Goal: Task Accomplishment & Management: Complete application form

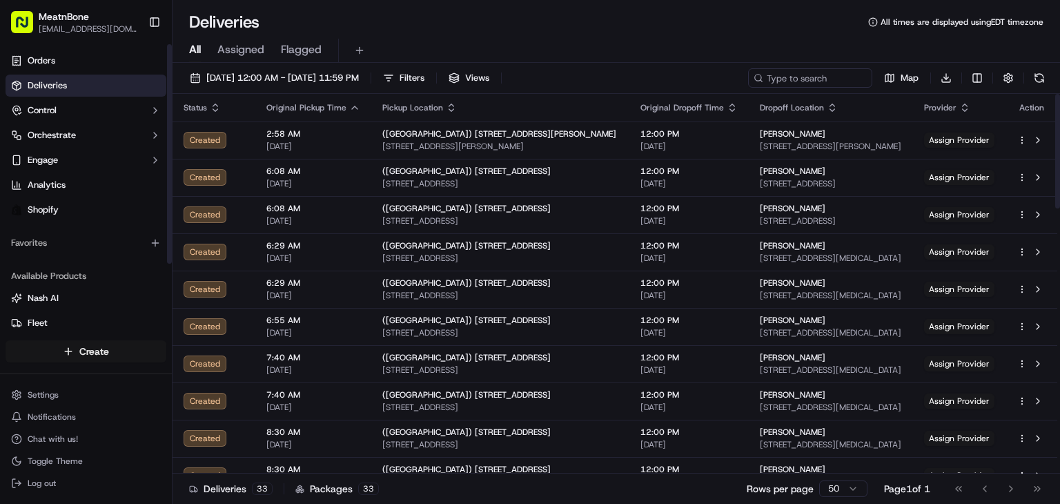
click at [92, 354] on html "MeatnBone [EMAIL_ADDRESS][DOMAIN_NAME] Toggle Sidebar Orders Deliveries Control…" at bounding box center [530, 252] width 1060 height 504
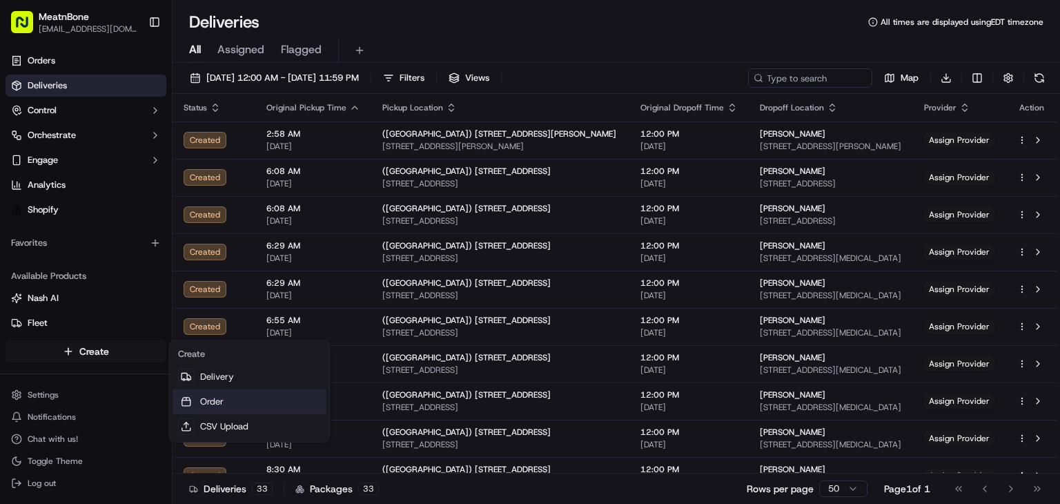
click at [218, 389] on link "Order" at bounding box center [250, 401] width 154 height 25
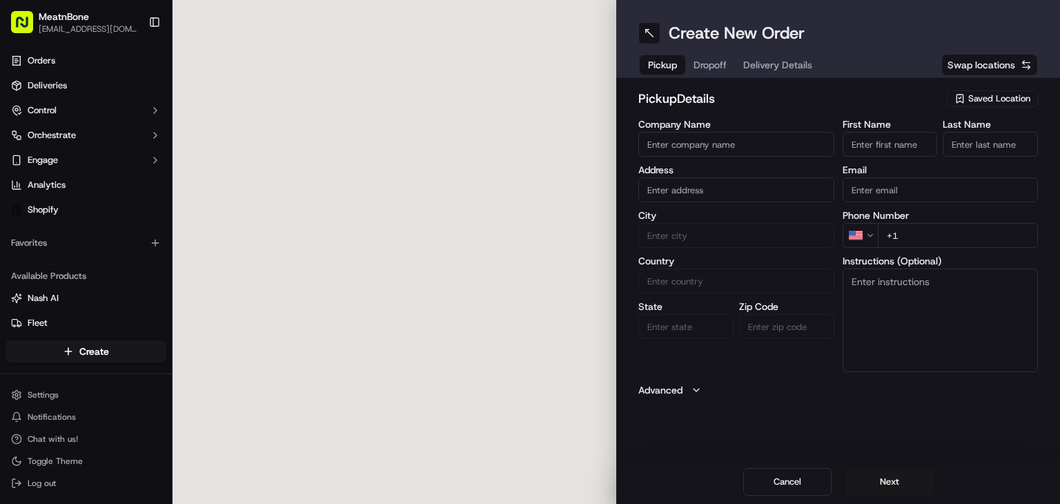
drag, startPoint x: 218, startPoint y: 389, endPoint x: 190, endPoint y: 321, distance: 73.7
click at [797, 467] on div "Cancel Next" at bounding box center [838, 482] width 444 height 44
click at [770, 496] on div "Cancel Next" at bounding box center [838, 482] width 444 height 44
click at [798, 496] on div "Cancel Next" at bounding box center [838, 482] width 444 height 44
click at [796, 492] on button "Cancel" at bounding box center [787, 482] width 88 height 28
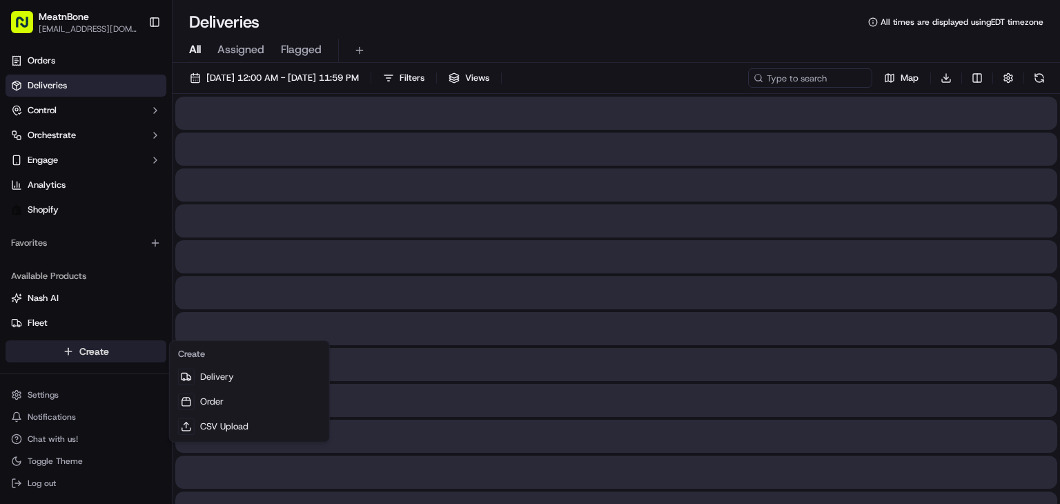
click at [149, 359] on html "MeatnBone [EMAIL_ADDRESS][DOMAIN_NAME] Toggle Sidebar Orders Deliveries Control…" at bounding box center [530, 252] width 1060 height 504
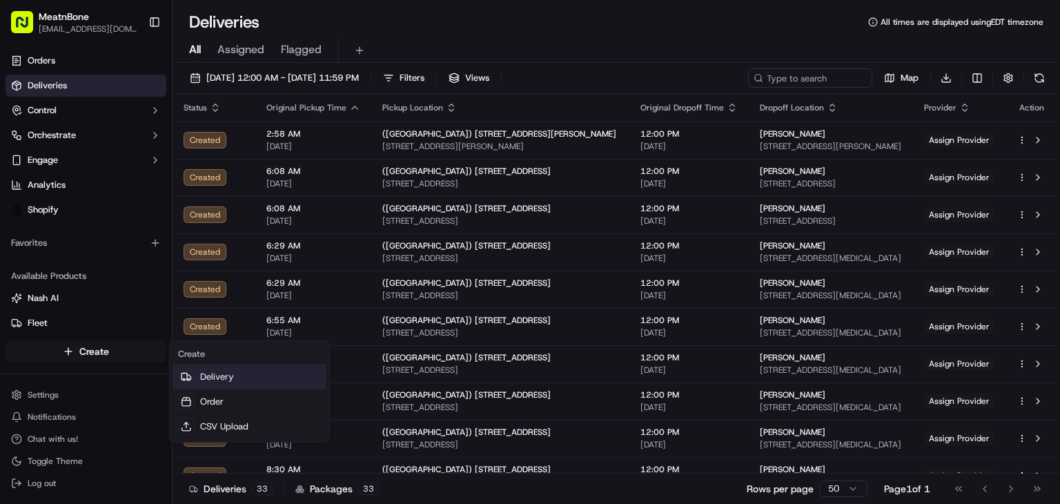
click at [227, 379] on link "Delivery" at bounding box center [250, 376] width 154 height 25
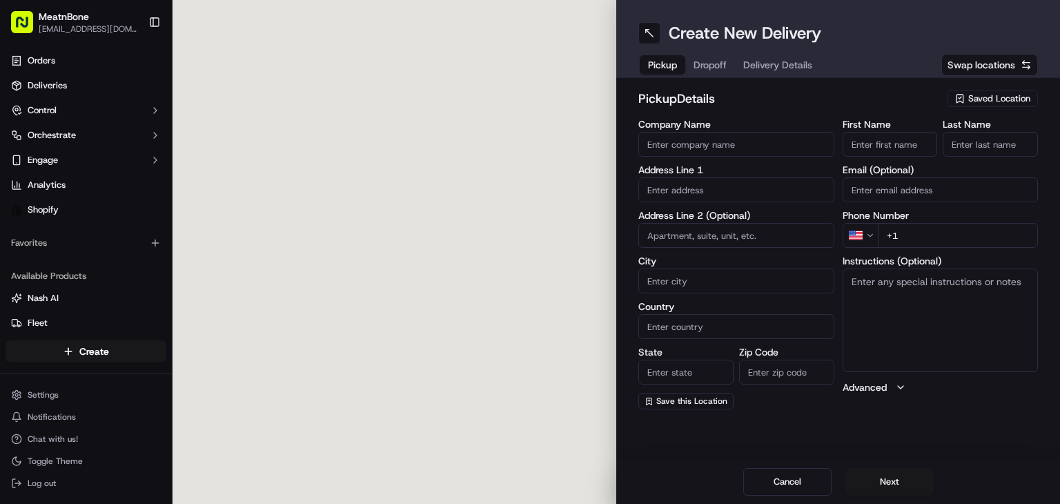
click at [985, 106] on div "Saved Location" at bounding box center [992, 98] width 91 height 17
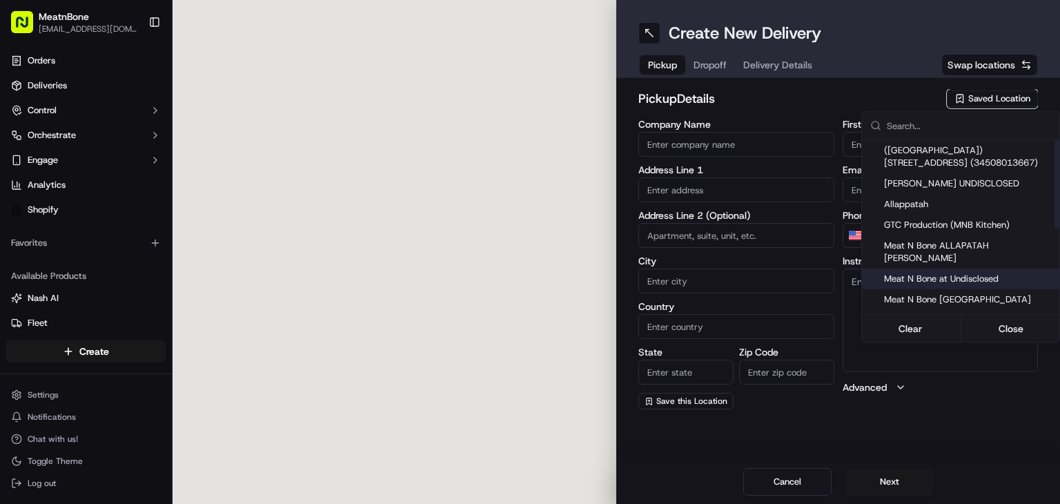
click at [969, 273] on span "Meat N Bone at Undisclosed" at bounding box center [969, 279] width 170 height 12
type input "Meat N Bone at Undisclosed"
type input "2207 Coral Wy"
type input "Coral Gables"
type input "US"
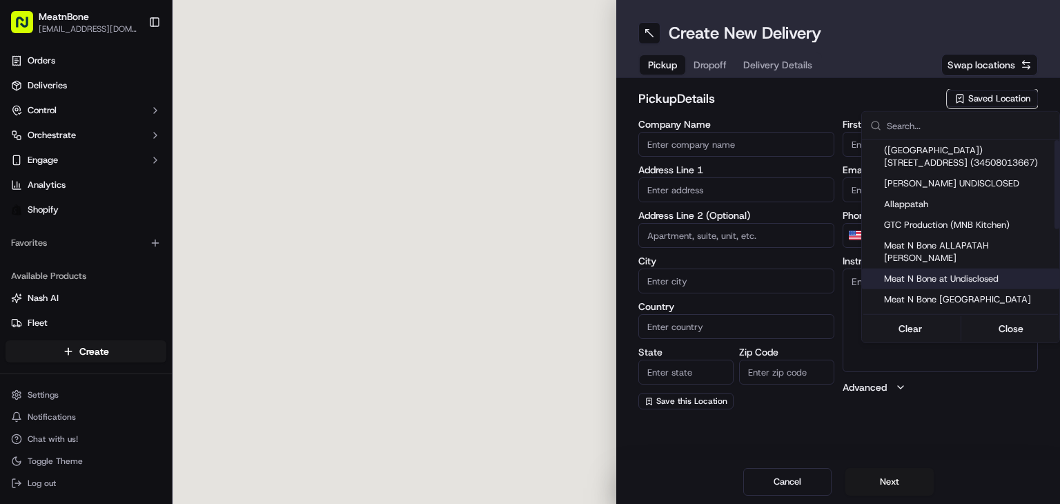
type input "FL"
type input "33145"
type input "Meat N"
type input "Bone"
type input "[PHONE_NUMBER]"
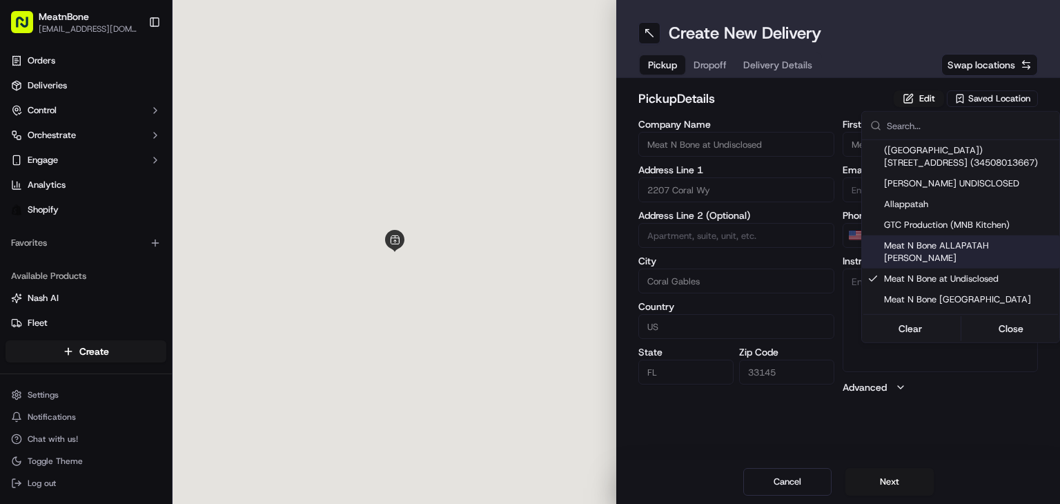
click at [723, 68] on html "MeatnBone [EMAIL_ADDRESS][DOMAIN_NAME] Toggle Sidebar Orders Deliveries Control…" at bounding box center [530, 252] width 1060 height 504
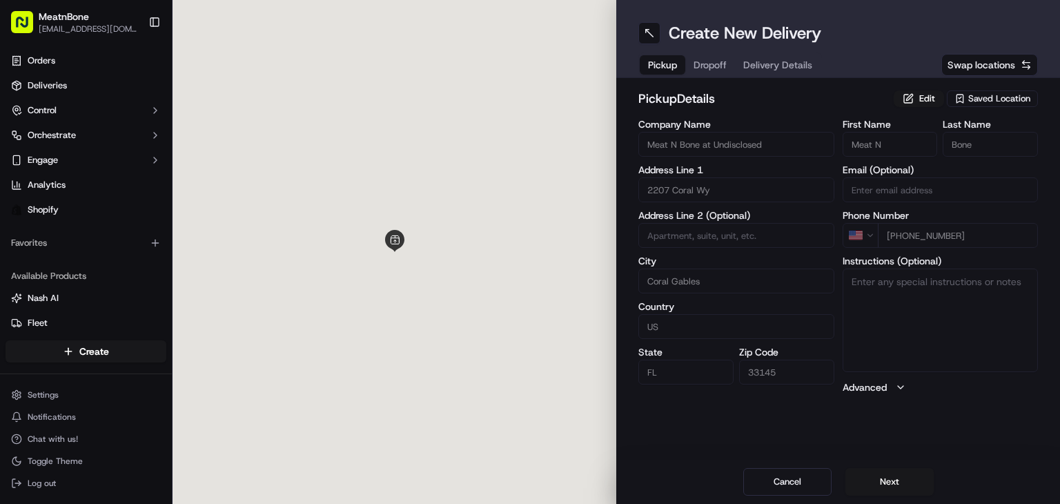
click at [723, 68] on span "Dropoff" at bounding box center [710, 65] width 33 height 14
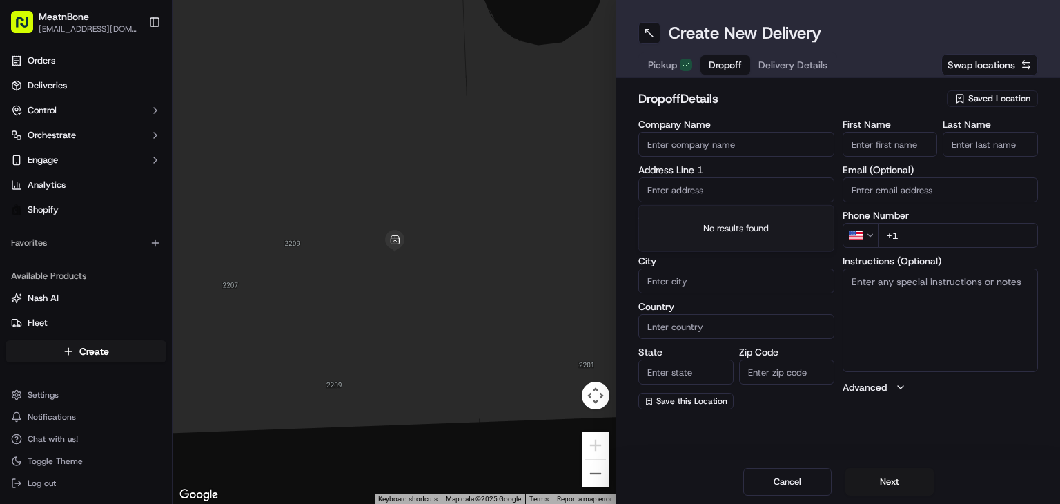
click at [698, 180] on input "text" at bounding box center [736, 189] width 196 height 25
paste input "[PERSON_NAME] B&H WORLDWIDE [STREET_ADDRESS][MEDICAL_DATA] [PHONE_NUMBER]"
drag, startPoint x: 756, startPoint y: 189, endPoint x: 861, endPoint y: 188, distance: 105.6
click at [861, 188] on div "Company Name Address Line 1 [PERSON_NAME] B&H WORLDWIDE [STREET_ADDRESS][MEDICA…" at bounding box center [838, 264] width 400 height 290
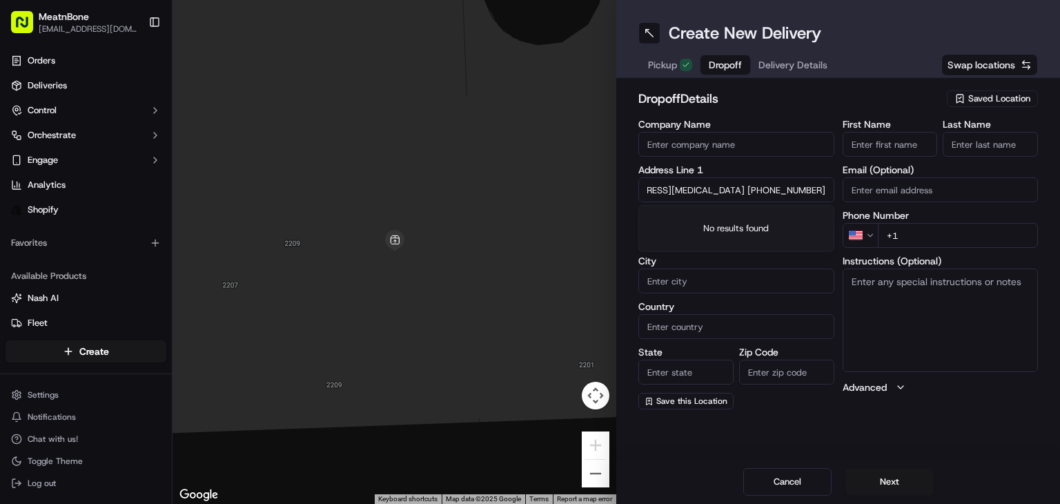
type input "[PERSON_NAME] B&H WORLDWIDE [STREET_ADDRESS][MEDICAL_DATA] +1"
type input "[PHONE_NUMBER]"
drag, startPoint x: 723, startPoint y: 193, endPoint x: 535, endPoint y: 206, distance: 188.9
click at [535, 206] on div "← Move left → Move right ↑ Move up ↓ Move down + Zoom in - Zoom out Home Jump l…" at bounding box center [617, 252] width 888 height 504
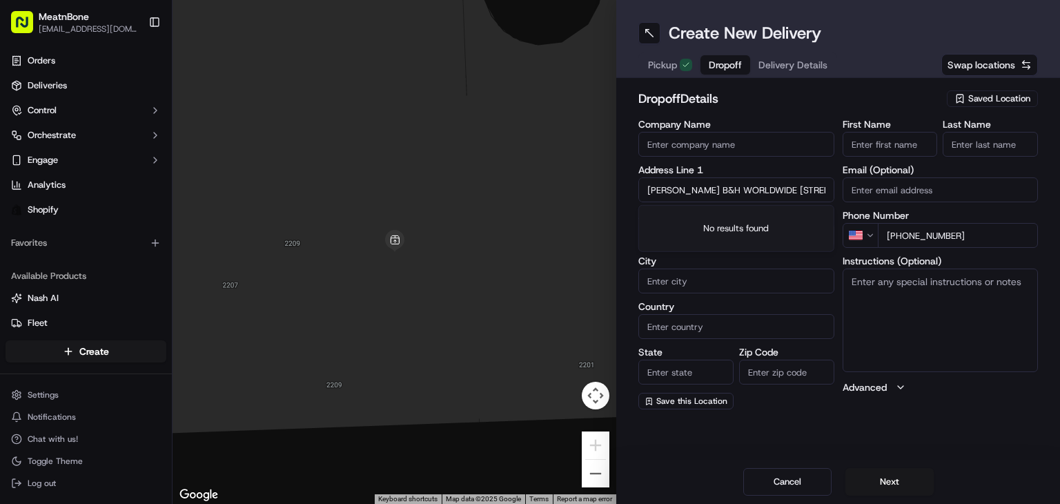
type input "B&H WORLDWIDE [STREET_ADDRESS][MEDICAL_DATA] +1"
click at [897, 143] on input "[PERSON_NAME]" at bounding box center [890, 144] width 95 height 25
drag, startPoint x: 890, startPoint y: 144, endPoint x: 943, endPoint y: 147, distance: 53.3
click at [943, 147] on div "First Name [PERSON_NAME] Last Name" at bounding box center [941, 137] width 196 height 37
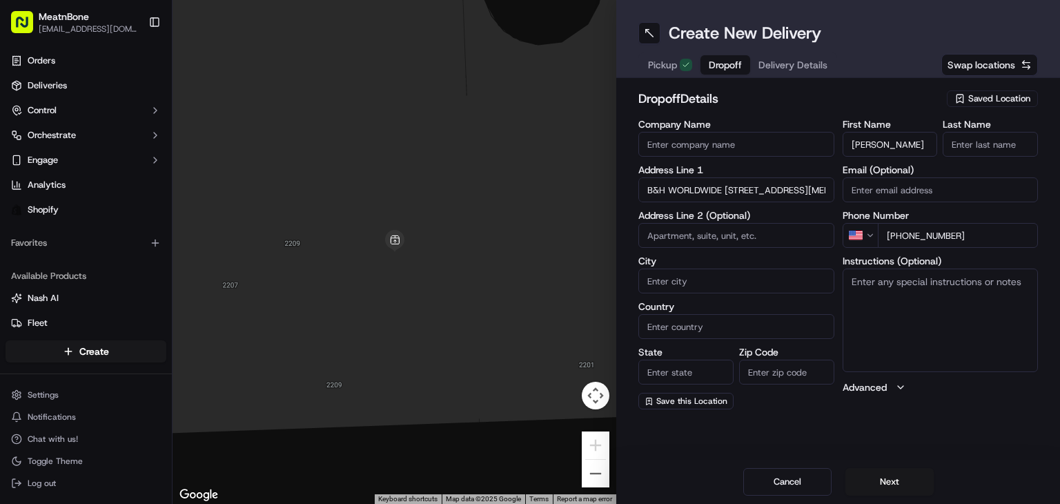
type input "[PERSON_NAME]"
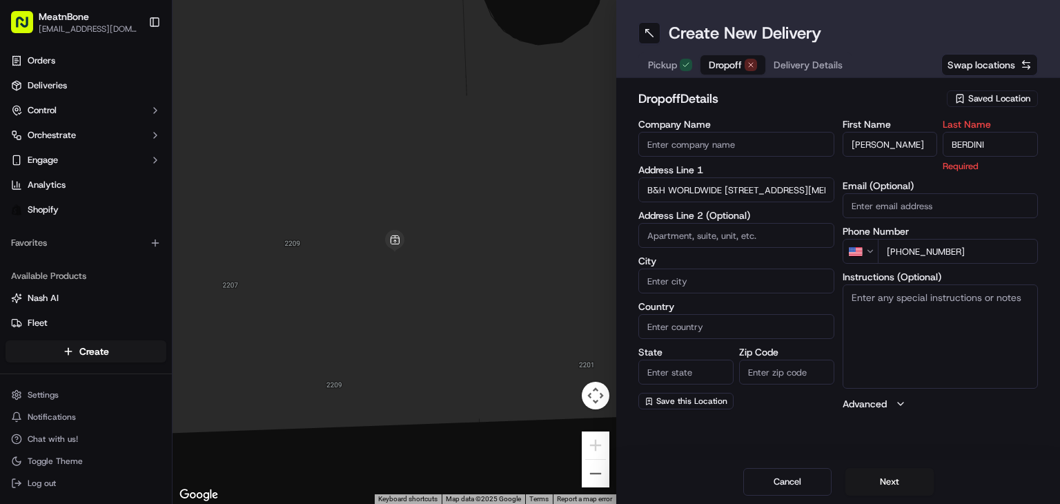
type input "BERDINI"
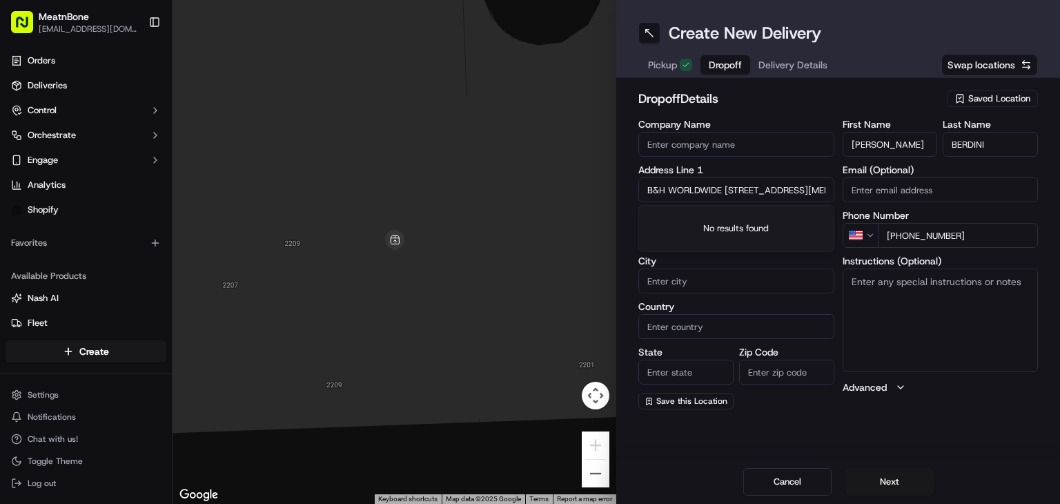
drag, startPoint x: 725, startPoint y: 187, endPoint x: 607, endPoint y: 215, distance: 122.0
click at [607, 215] on div "← Move left → Move right ↑ Move up ↓ Move down + Zoom in - Zoom out Home Jump l…" at bounding box center [617, 252] width 888 height 504
type input "[STREET_ADDRESS][MEDICAL_DATA] +1"
type input "B&H WORLDWIDE"
click at [736, 179] on input "[STREET_ADDRESS][MEDICAL_DATA] +1" at bounding box center [736, 189] width 196 height 25
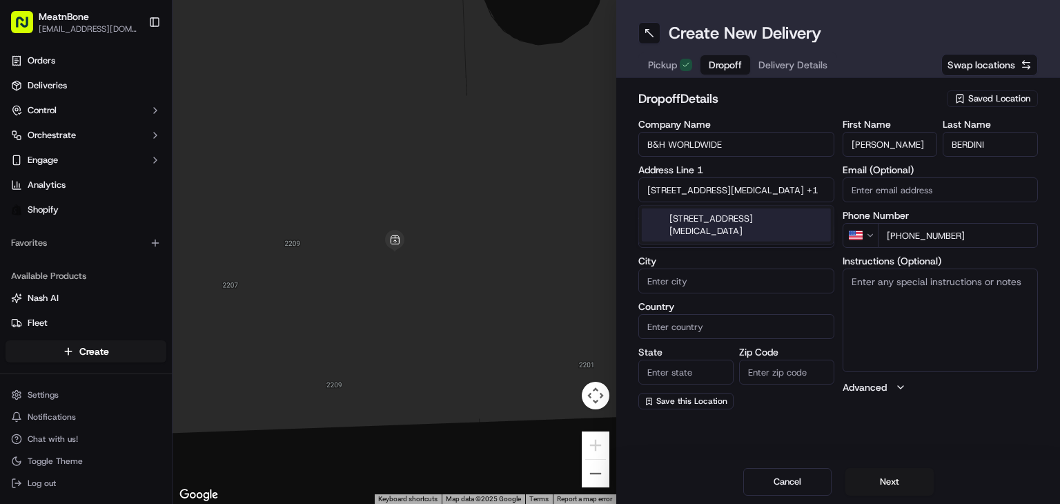
click at [778, 223] on div "[STREET_ADDRESS][MEDICAL_DATA]" at bounding box center [736, 224] width 189 height 33
type input "[STREET_ADDRESS][MEDICAL_DATA]"
type input "[MEDICAL_DATA]"
type input "[GEOGRAPHIC_DATA]"
type input "FL"
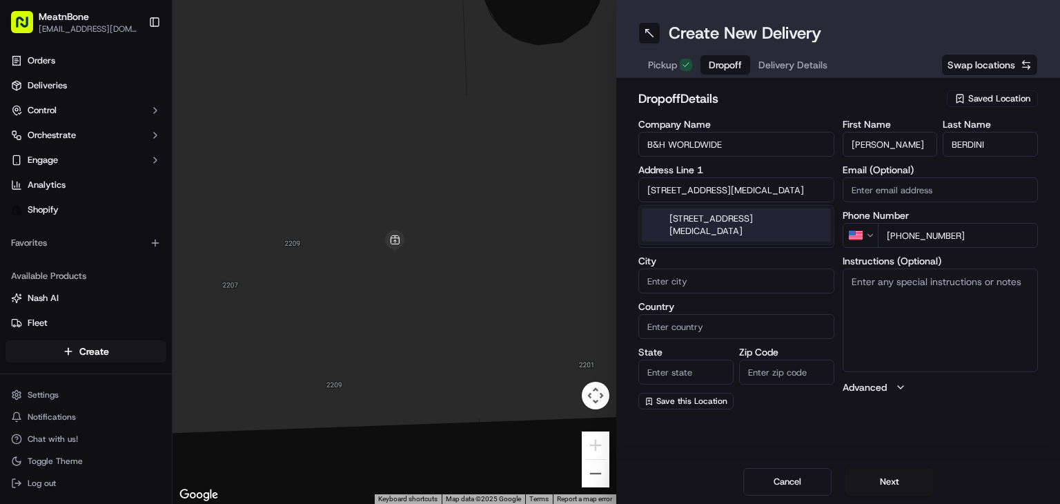
type input "33126"
type input "[STREET_ADDRESS]"
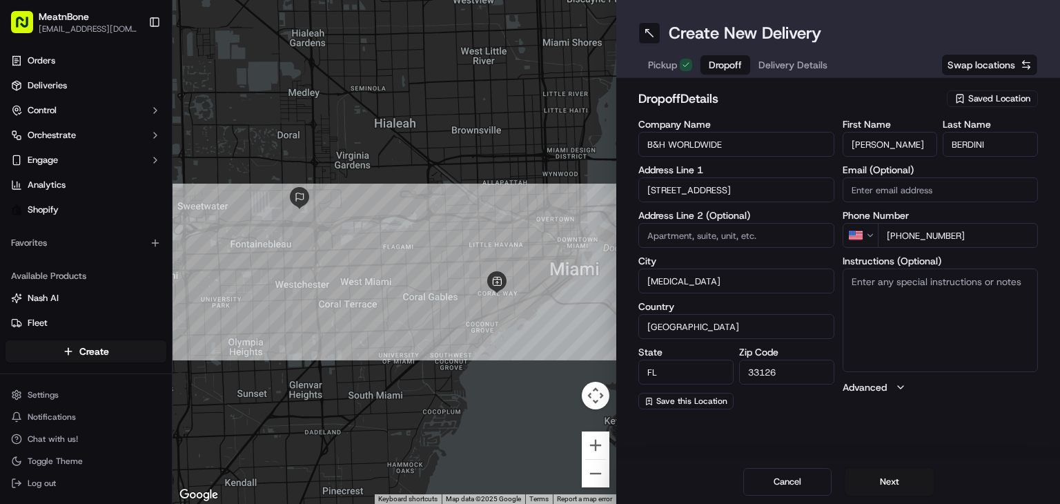
click at [852, 299] on textarea "Instructions (Optional)" at bounding box center [941, 320] width 196 height 104
type textarea "call customer upon arrival"
click at [879, 484] on button "Next" at bounding box center [889, 482] width 88 height 28
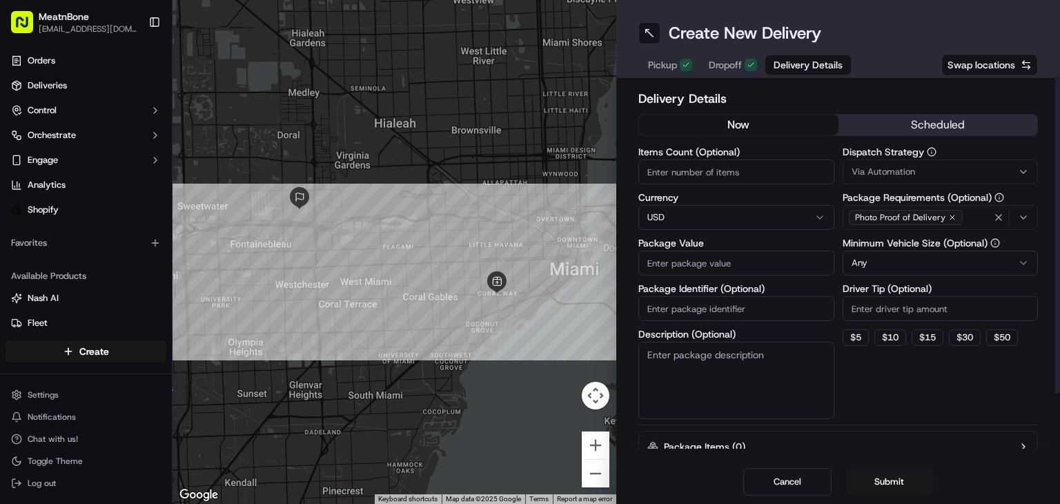
click at [687, 173] on input "Items Count (Optional)" at bounding box center [736, 171] width 196 height 25
type input "3"
click at [691, 254] on input "Package Value" at bounding box center [736, 263] width 196 height 25
type input "166.12"
click at [671, 297] on input "Package Identifier (Optional)" at bounding box center [736, 308] width 196 height 25
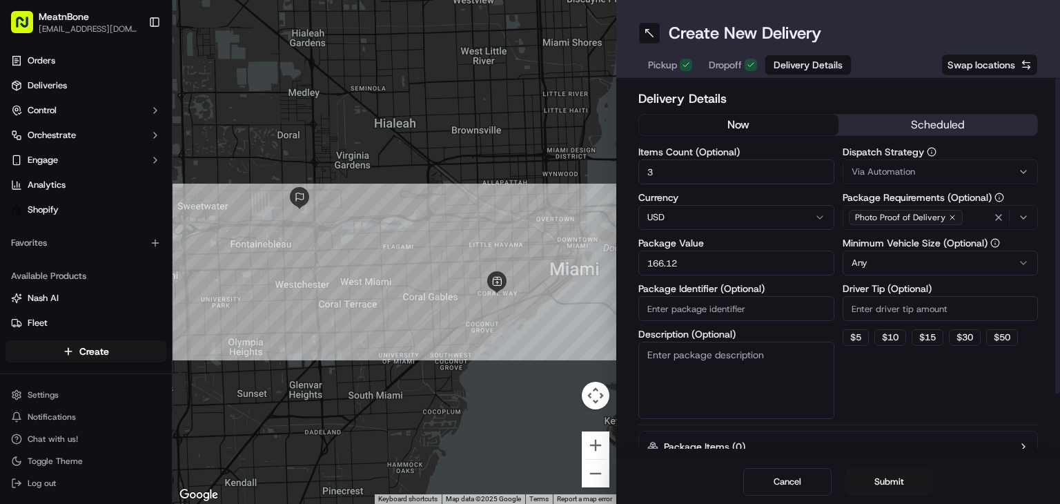
paste input "256275"
type input "256275"
click at [880, 311] on input "Driver Tip (Optional)" at bounding box center [941, 308] width 196 height 25
type input "5"
click at [945, 267] on html "MeatnBone [EMAIL_ADDRESS][DOMAIN_NAME] Toggle Sidebar Orders Deliveries Control…" at bounding box center [530, 252] width 1060 height 504
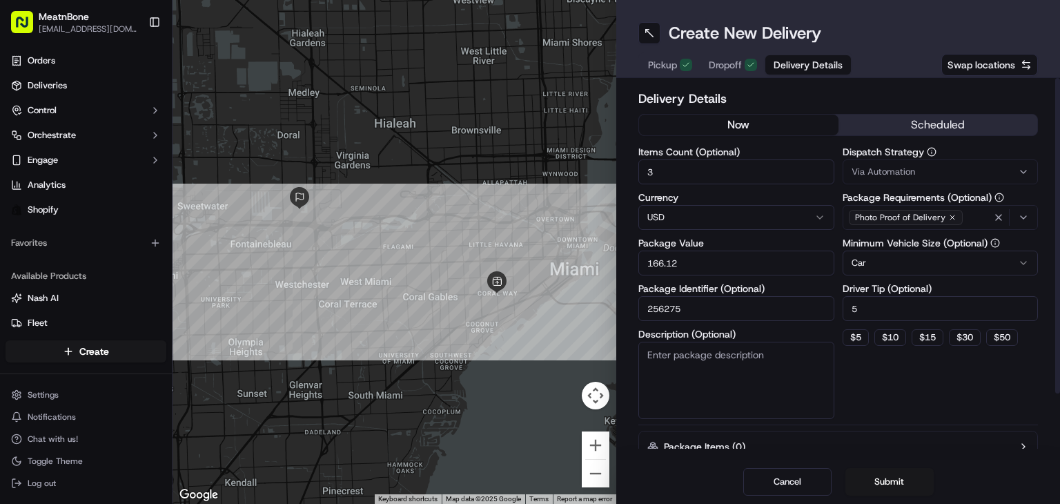
click at [894, 401] on div "Dispatch Strategy Via Automation Package Requirements (Optional) Photo Proof of…" at bounding box center [941, 283] width 196 height 272
click at [872, 480] on button "Submit" at bounding box center [889, 482] width 88 height 28
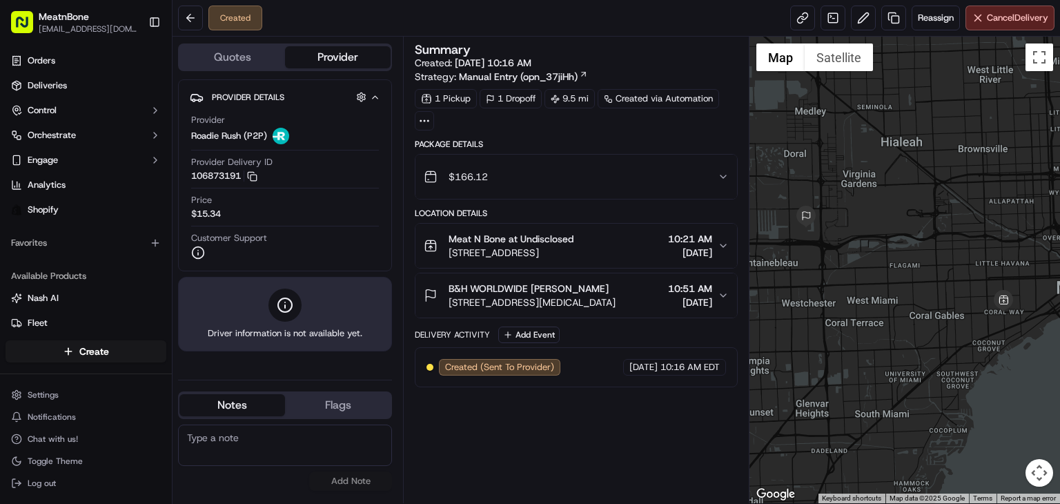
click at [892, 220] on div at bounding box center [905, 270] width 311 height 467
click at [796, 10] on link at bounding box center [802, 18] width 25 height 25
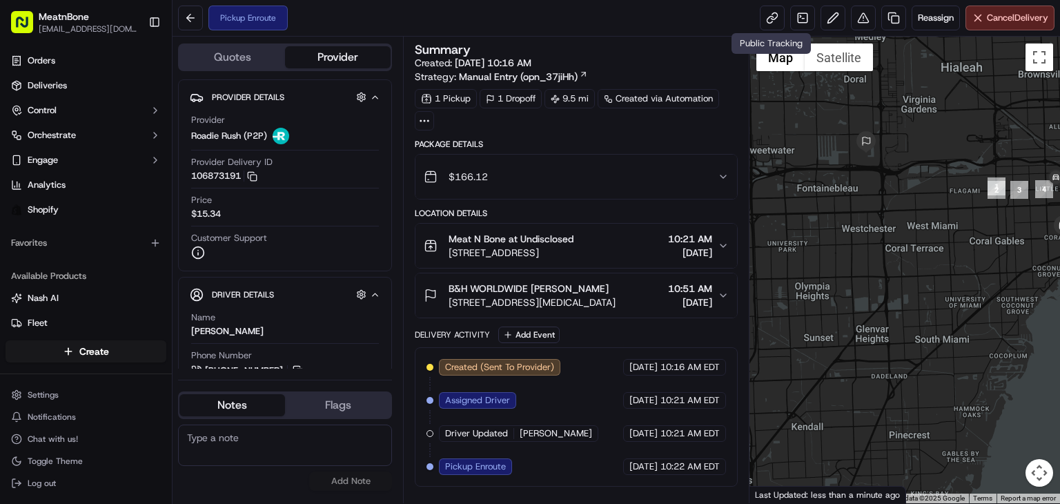
drag, startPoint x: 999, startPoint y: 225, endPoint x: 843, endPoint y: 252, distance: 158.3
click at [843, 252] on div at bounding box center [905, 270] width 311 height 467
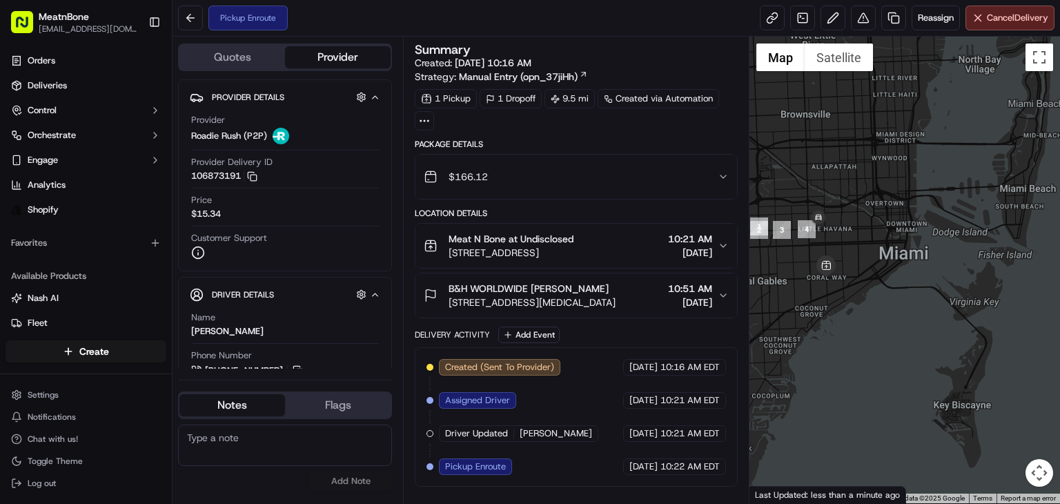
drag, startPoint x: 811, startPoint y: 248, endPoint x: 907, endPoint y: 213, distance: 102.2
click at [907, 213] on div at bounding box center [905, 270] width 311 height 467
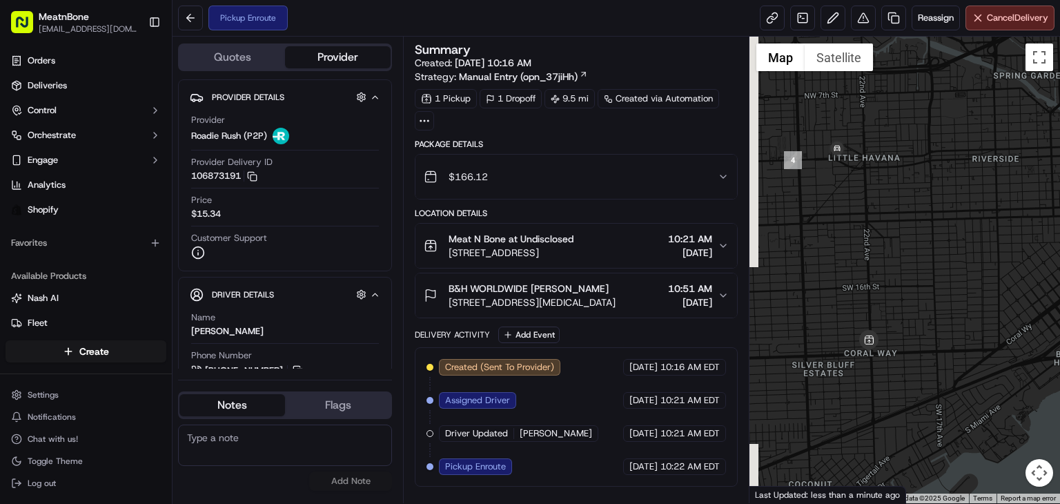
drag, startPoint x: 960, startPoint y: 197, endPoint x: 1059, endPoint y: 158, distance: 106.6
click at [1059, 158] on div at bounding box center [905, 270] width 311 height 467
